Goal: Find specific page/section: Find specific page/section

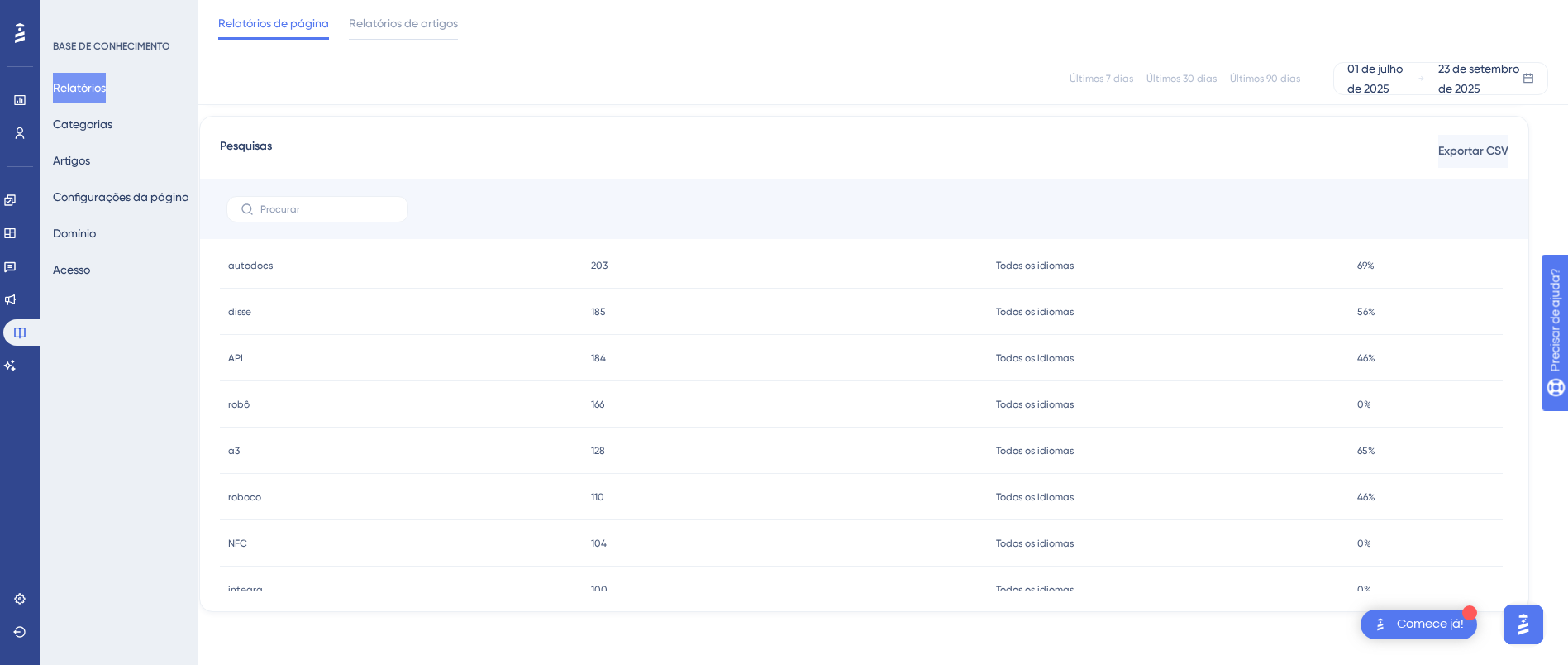
scroll to position [177, 0]
click at [1073, 397] on div "Todos os idiomas Todos os idiomas" at bounding box center [1168, 409] width 362 height 47
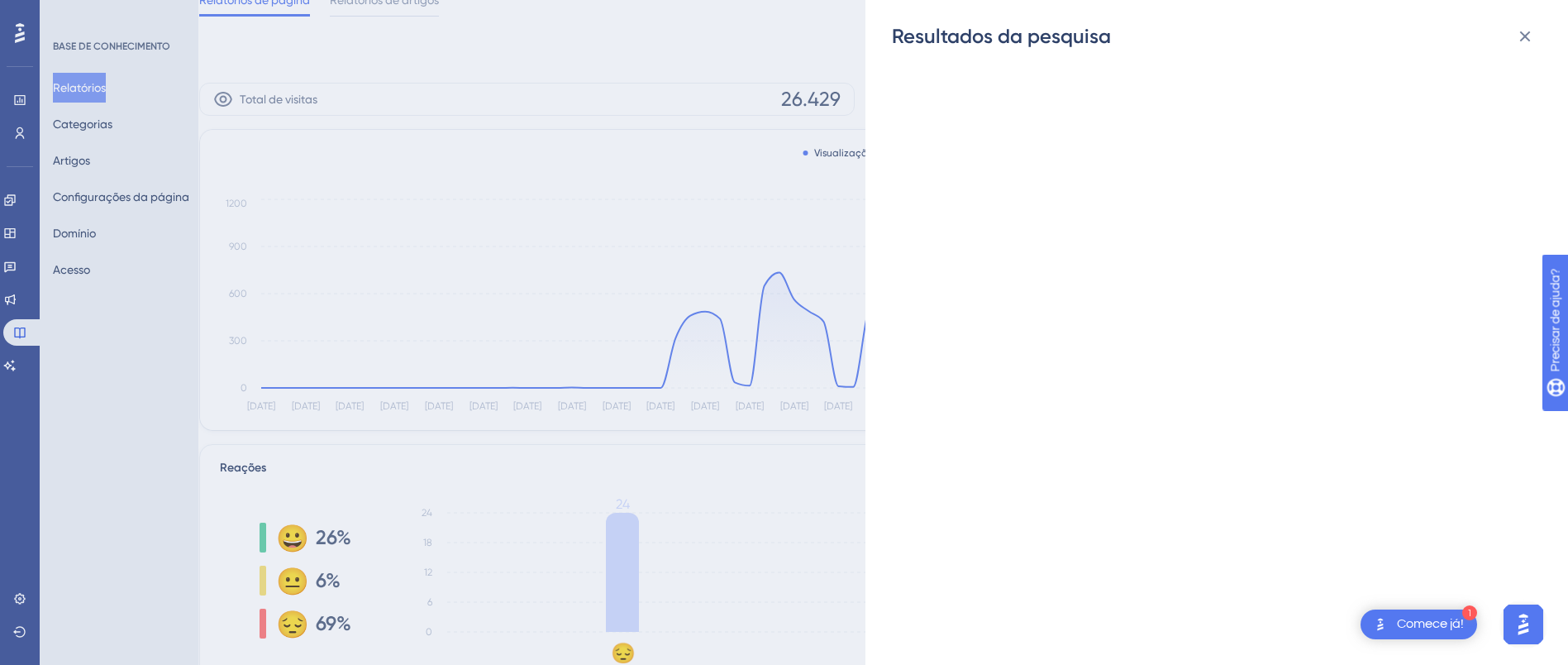
scroll to position [0, 19]
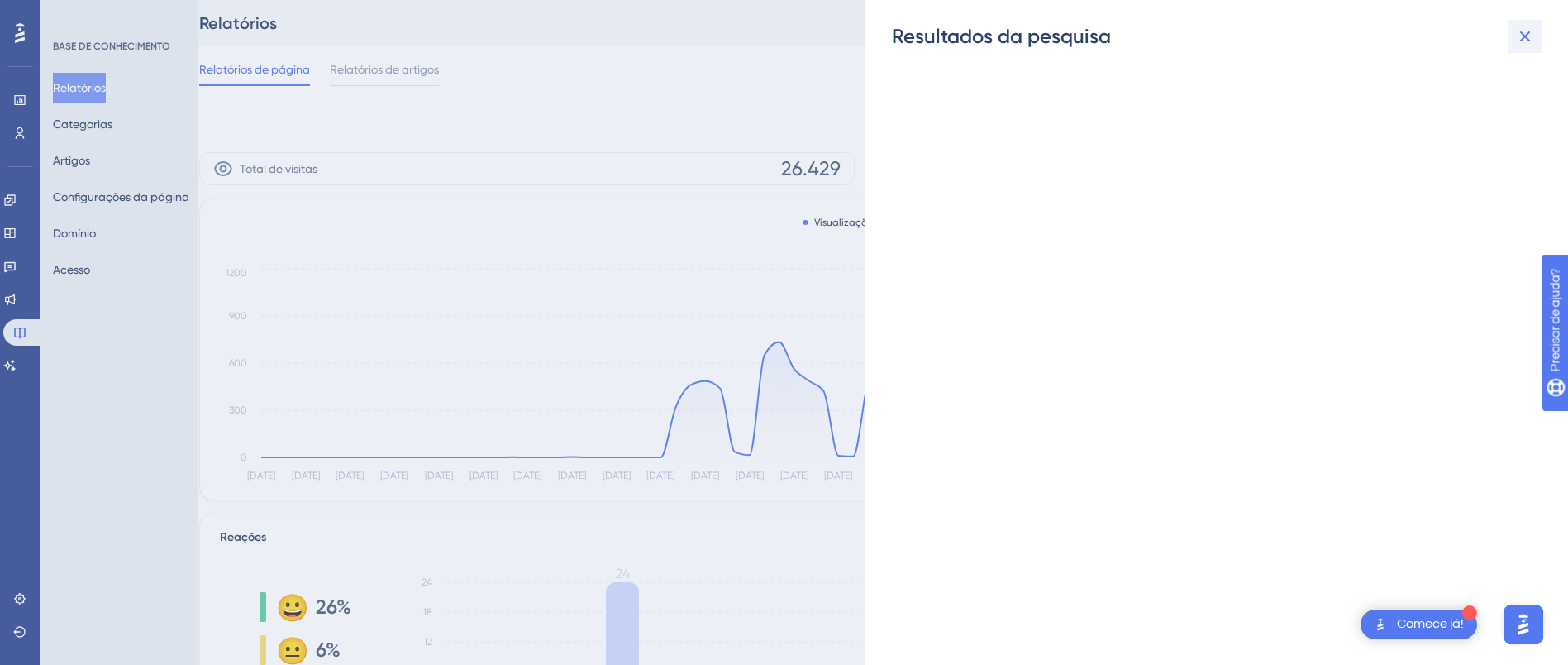
click at [1519, 34] on icon at bounding box center [1525, 37] width 20 height 20
click at [1519, 38] on icon at bounding box center [1525, 37] width 20 height 20
click at [719, 30] on div "Resultados da pesquisa" at bounding box center [784, 332] width 1568 height 665
click at [1528, 35] on icon at bounding box center [1525, 37] width 20 height 20
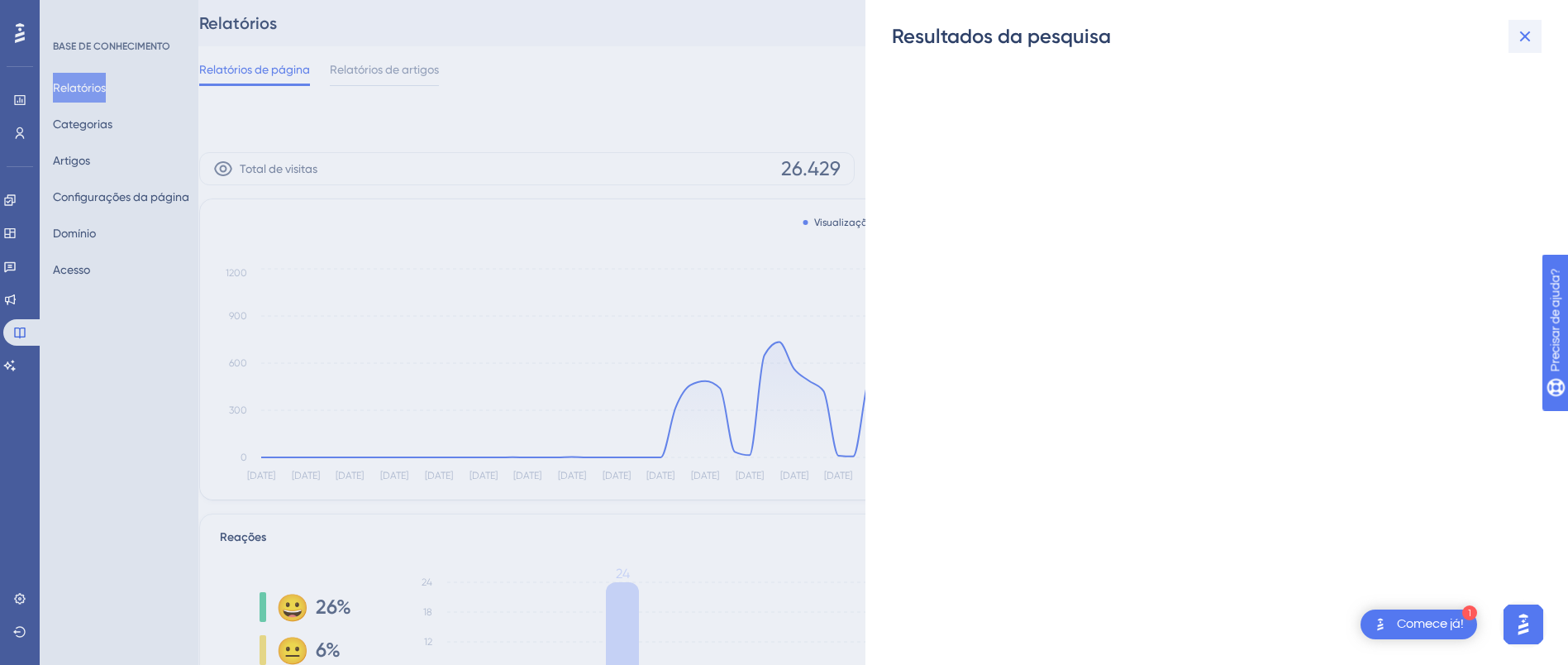
click at [1528, 35] on icon at bounding box center [1525, 37] width 20 height 20
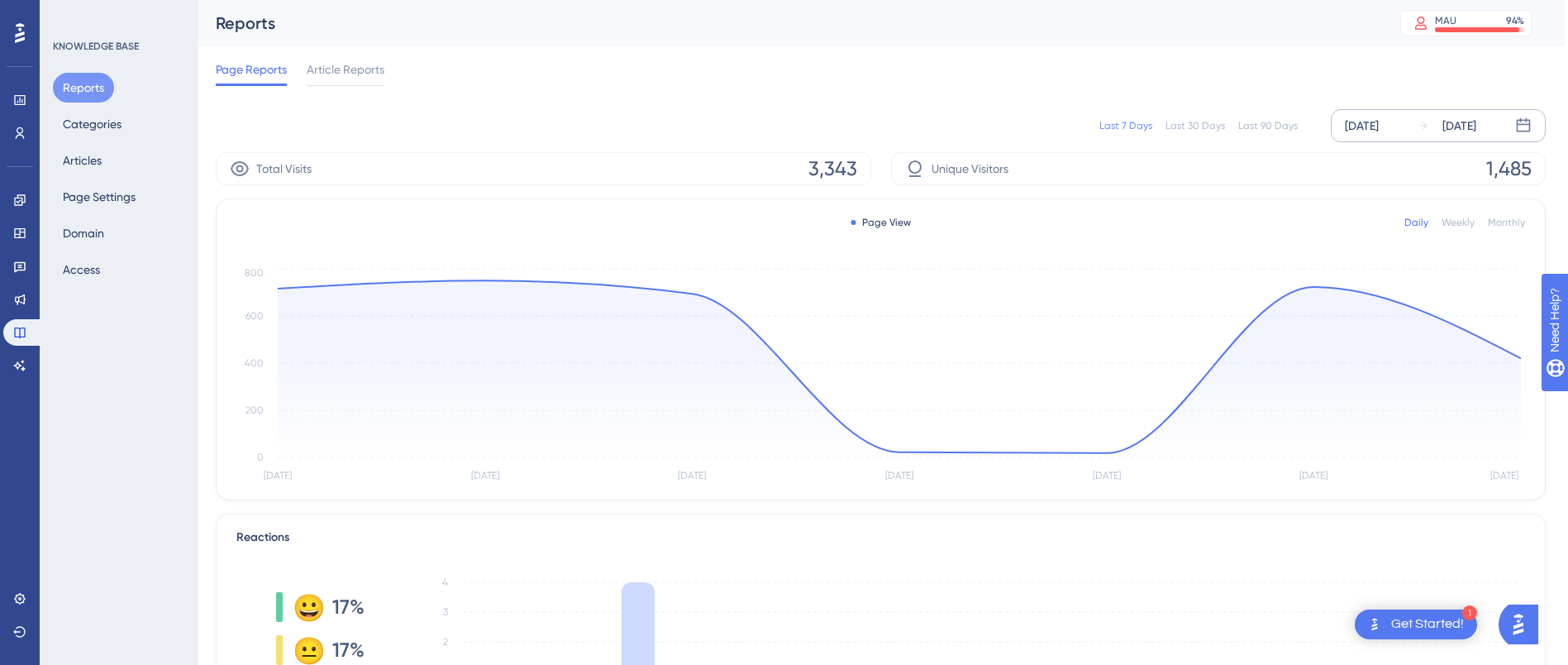
click at [1379, 130] on div "[DATE]" at bounding box center [1361, 125] width 34 height 20
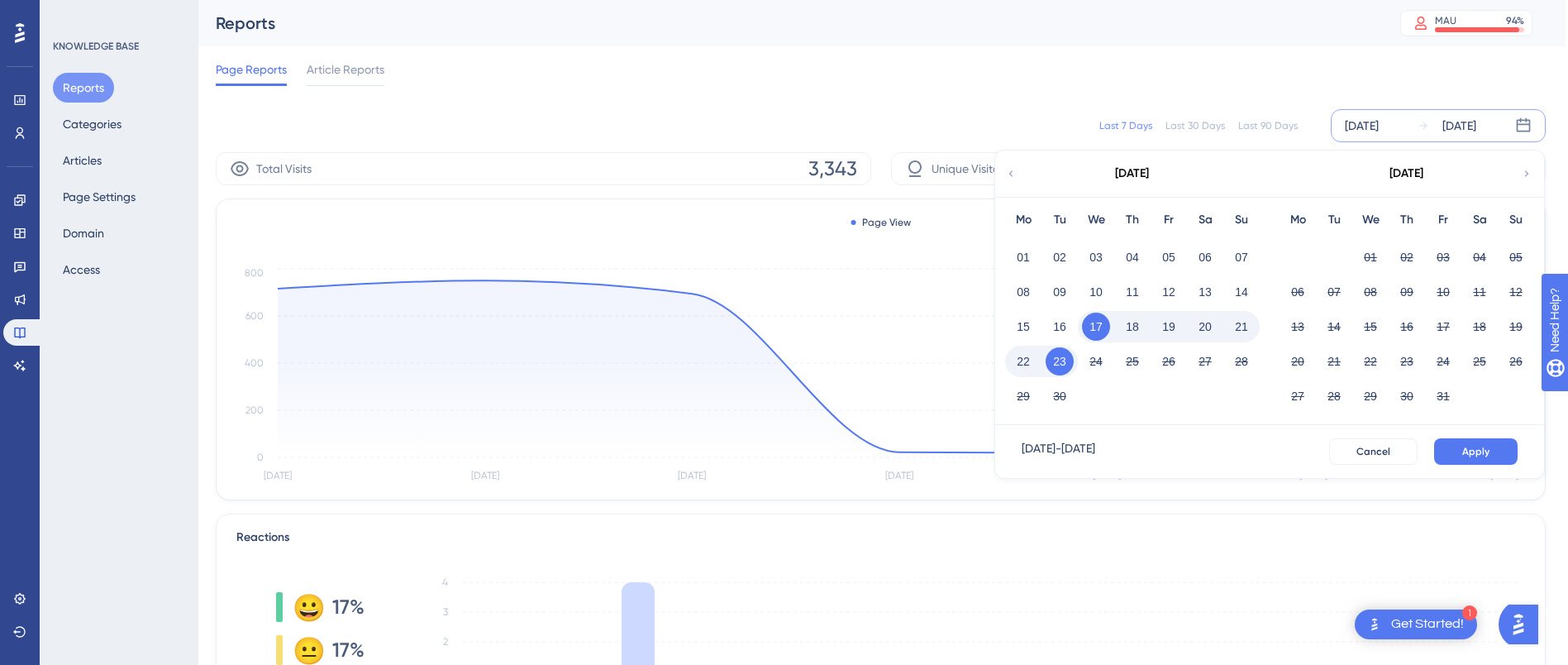
click at [1004, 172] on div "[DATE]" at bounding box center [1131, 173] width 273 height 47
click at [1016, 170] on icon at bounding box center [1011, 173] width 12 height 15
click at [1061, 258] on button "01" at bounding box center [1059, 256] width 28 height 28
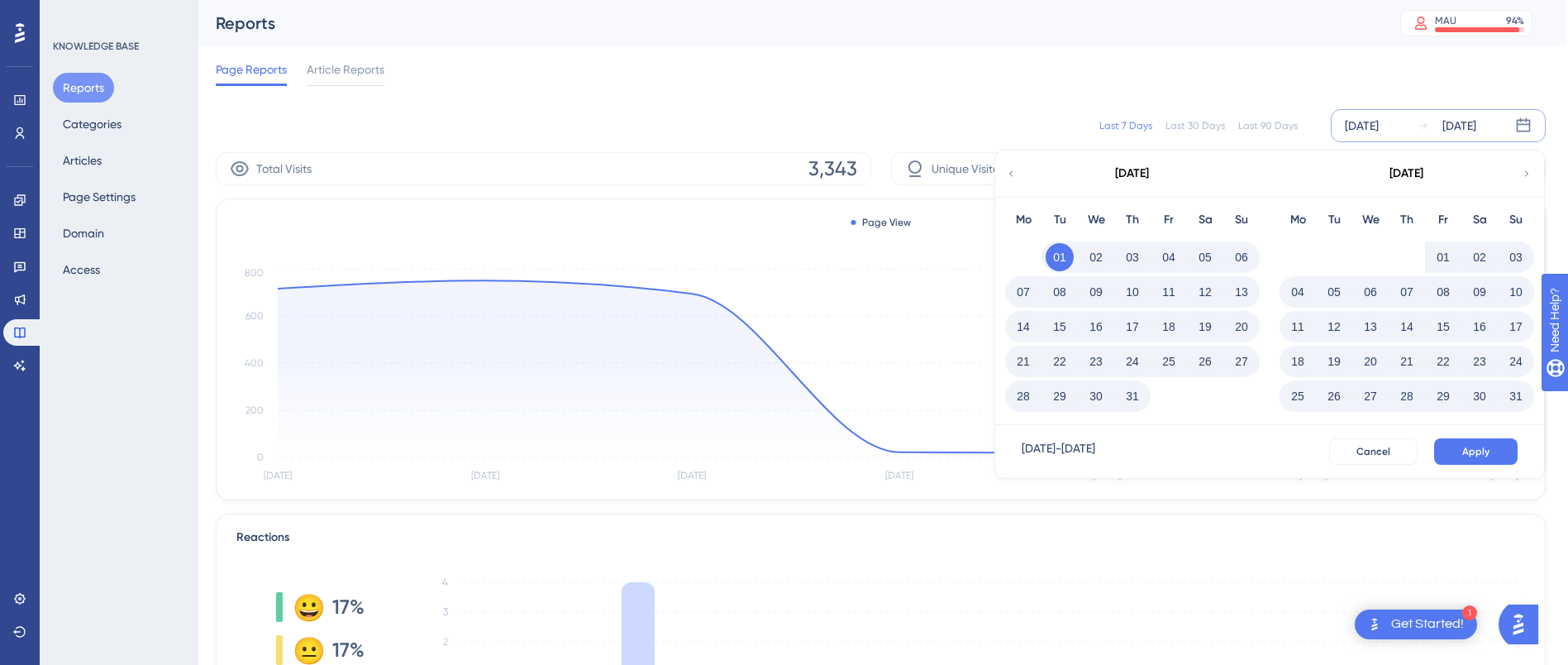
click at [1529, 174] on icon at bounding box center [1526, 173] width 12 height 15
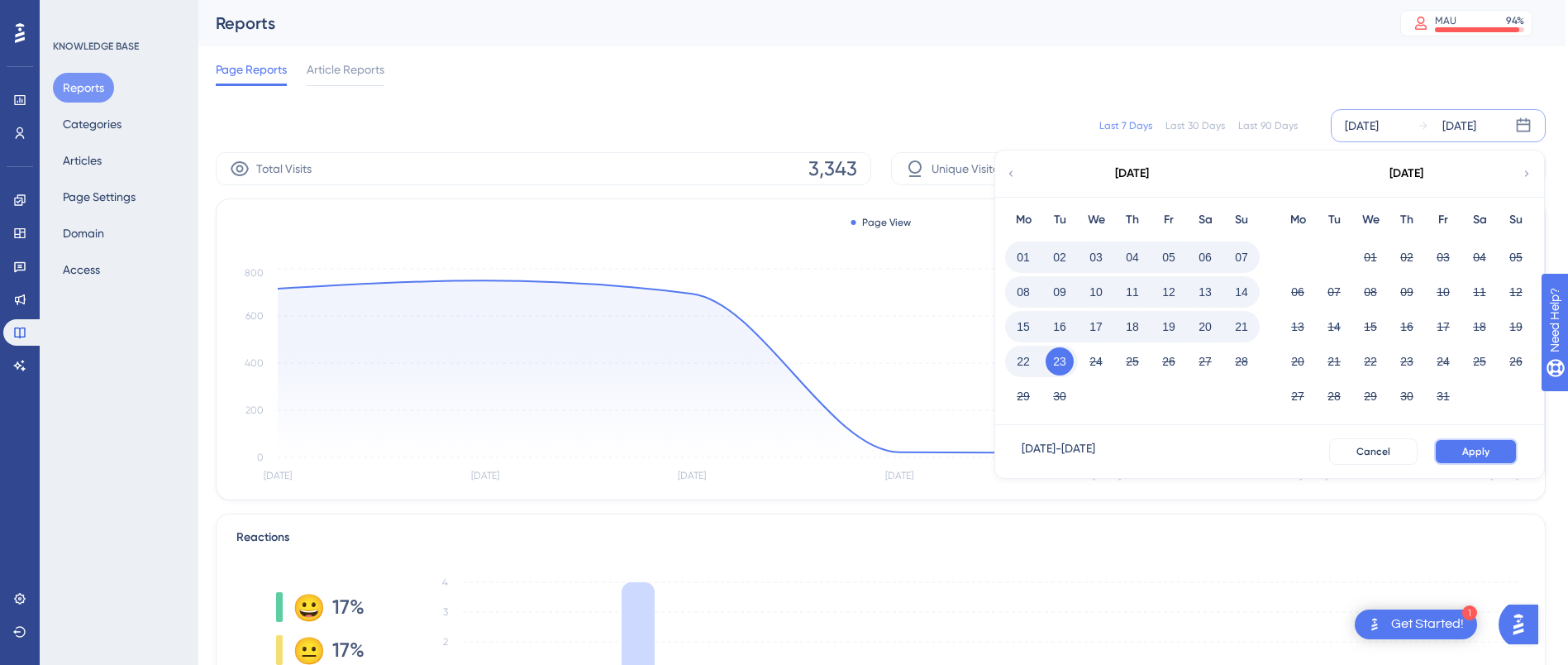
click at [1449, 450] on button "Apply" at bounding box center [1476, 452] width 83 height 27
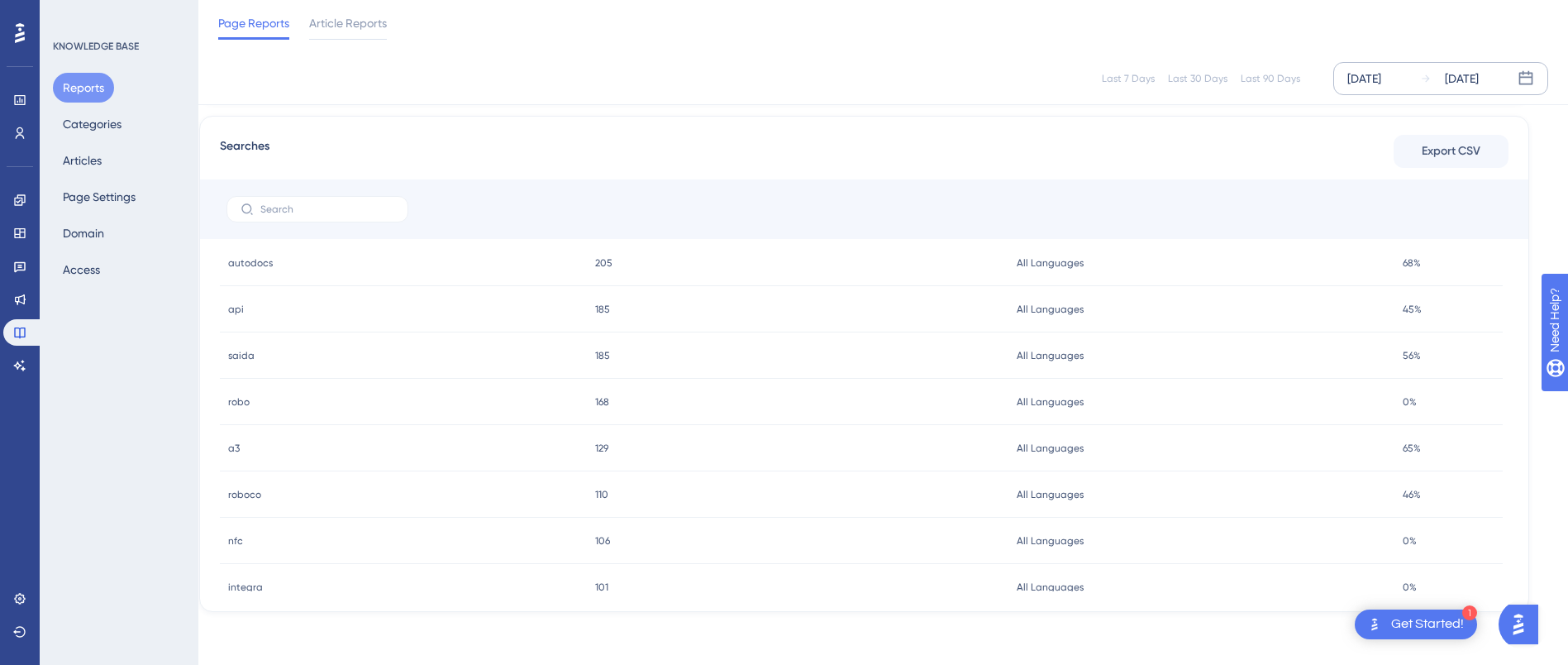
scroll to position [177, 0]
drag, startPoint x: 55, startPoint y: 241, endPoint x: 70, endPoint y: 240, distance: 15.0
click at [58, 241] on button "Domain" at bounding box center [83, 233] width 61 height 30
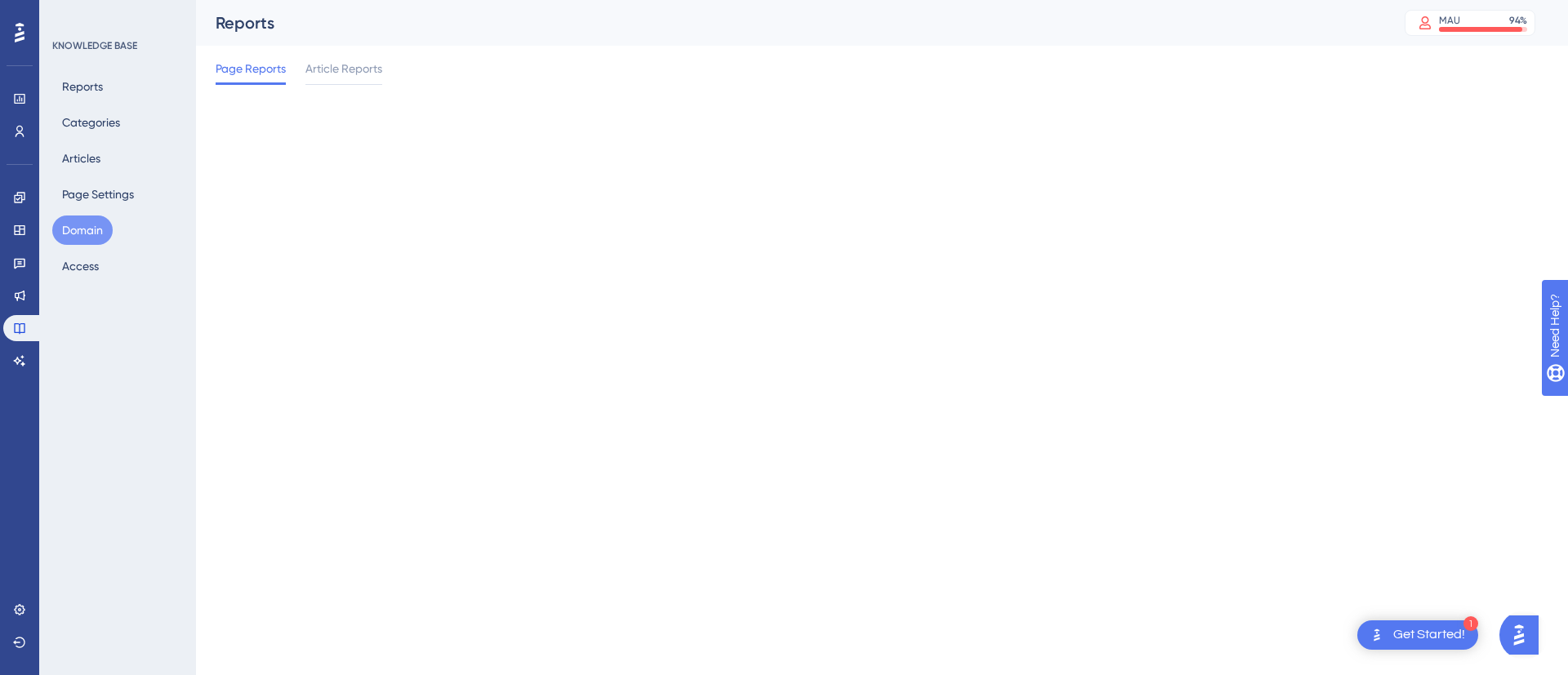
click at [71, 236] on button "Domain" at bounding box center [82, 230] width 61 height 30
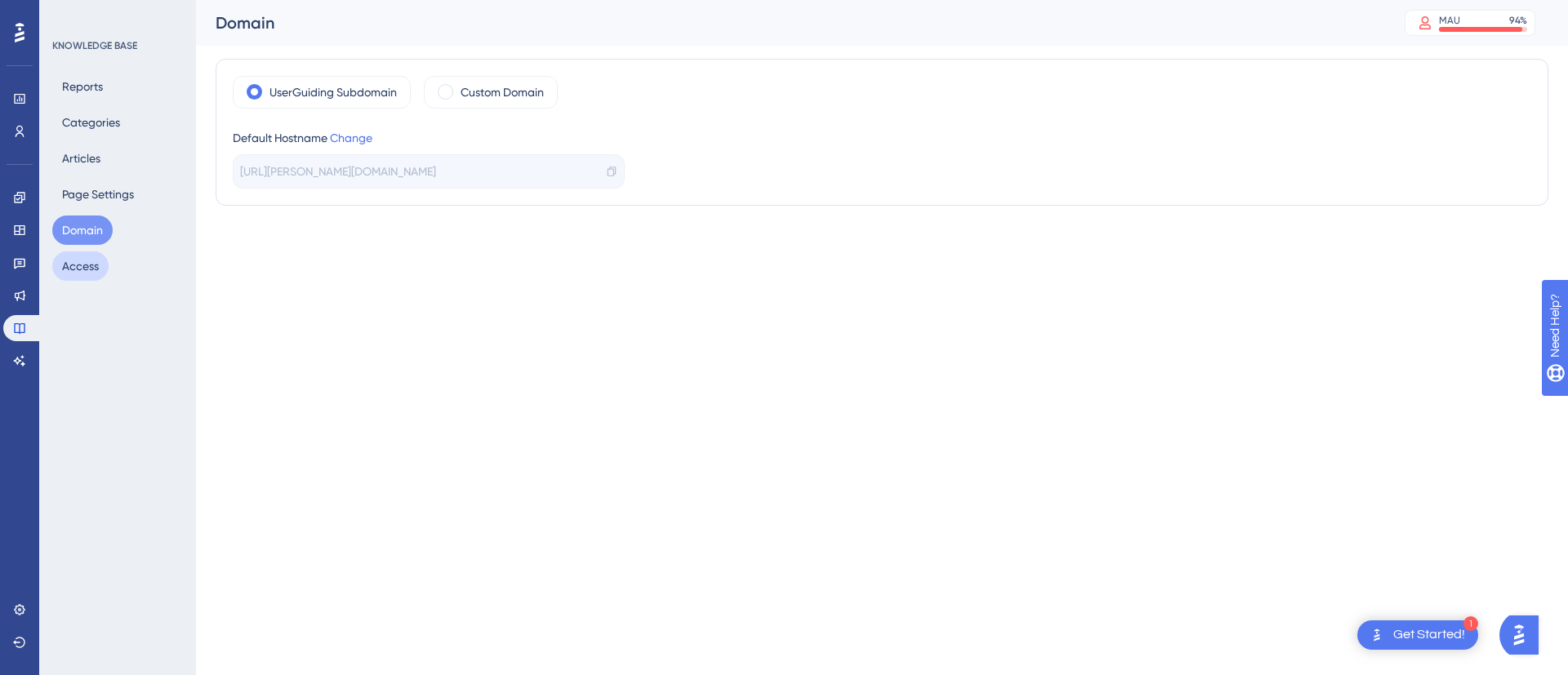
click at [95, 270] on button "Access" at bounding box center [80, 266] width 56 height 30
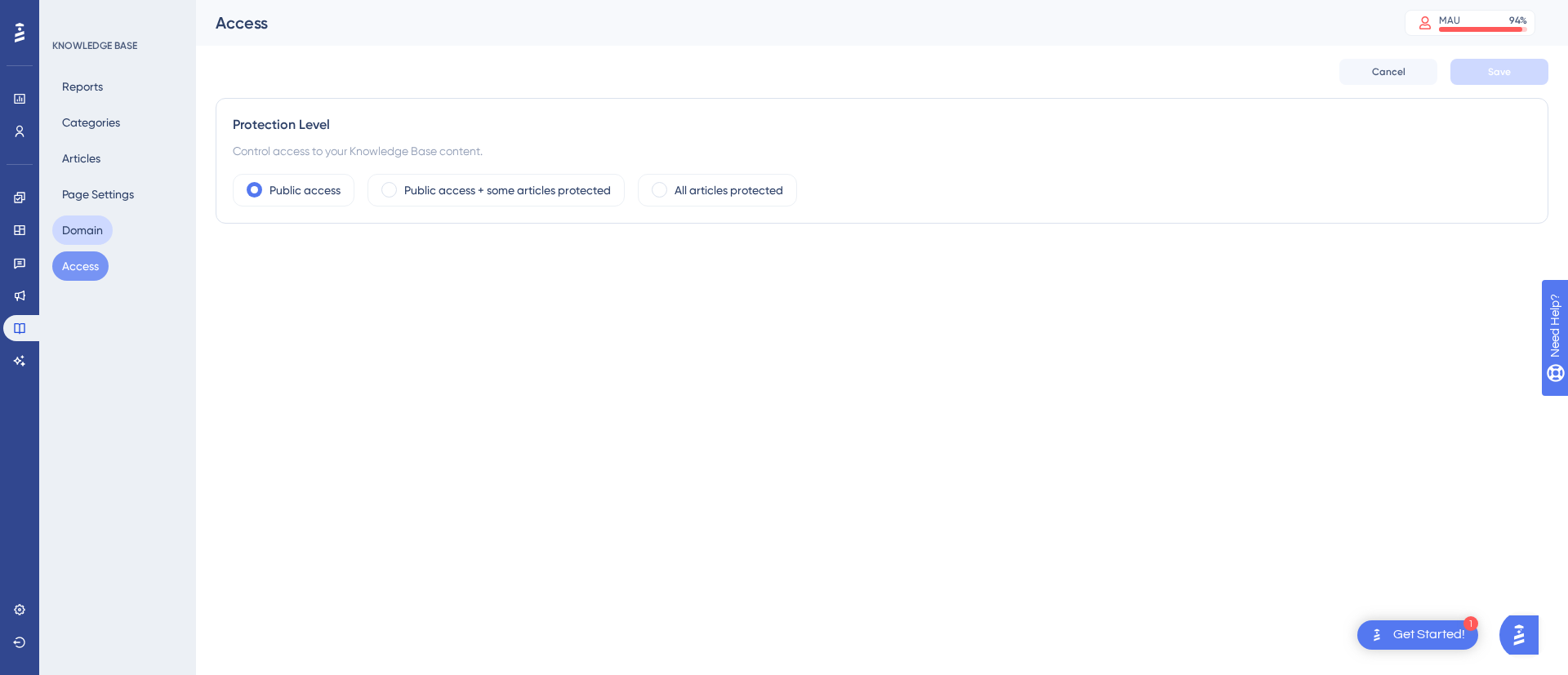
click at [108, 223] on button "Domain" at bounding box center [82, 230] width 61 height 30
